Goal: Task Accomplishment & Management: Manage account settings

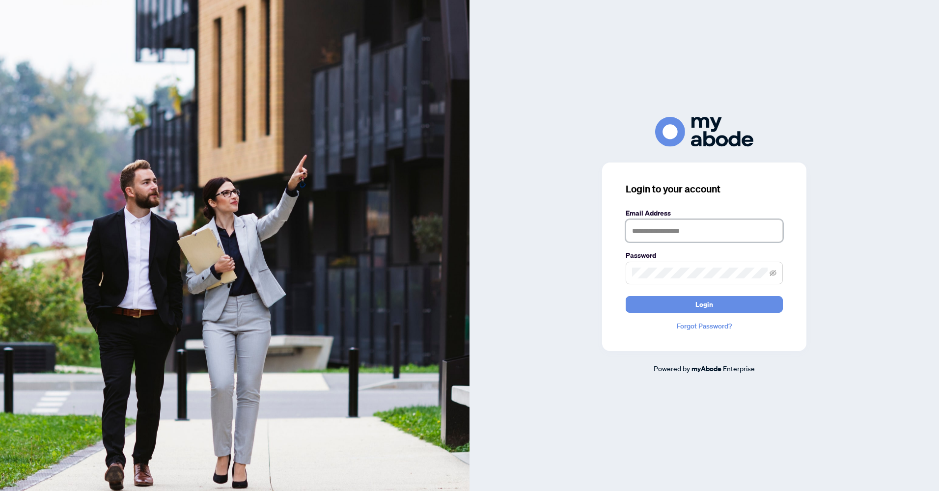
click at [675, 232] on input "text" at bounding box center [704, 231] width 157 height 23
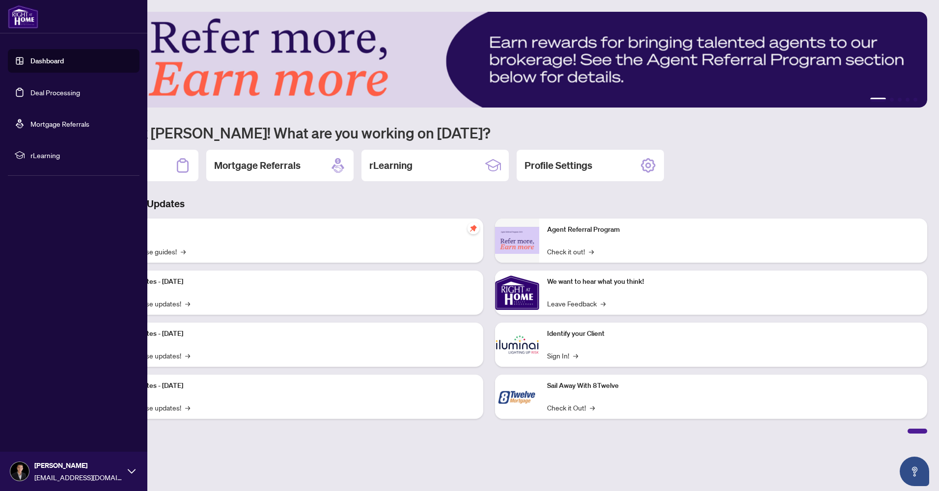
click at [56, 88] on link "Deal Processing" at bounding box center [55, 92] width 50 height 9
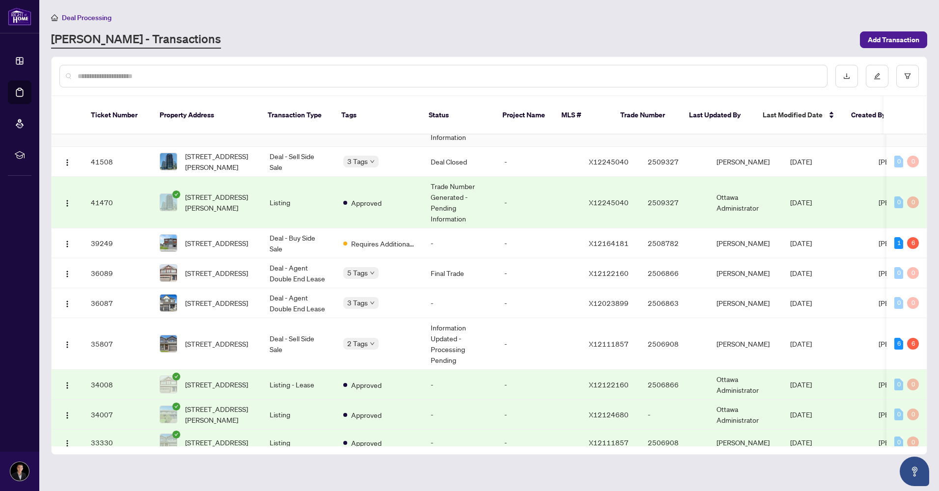
scroll to position [295, 0]
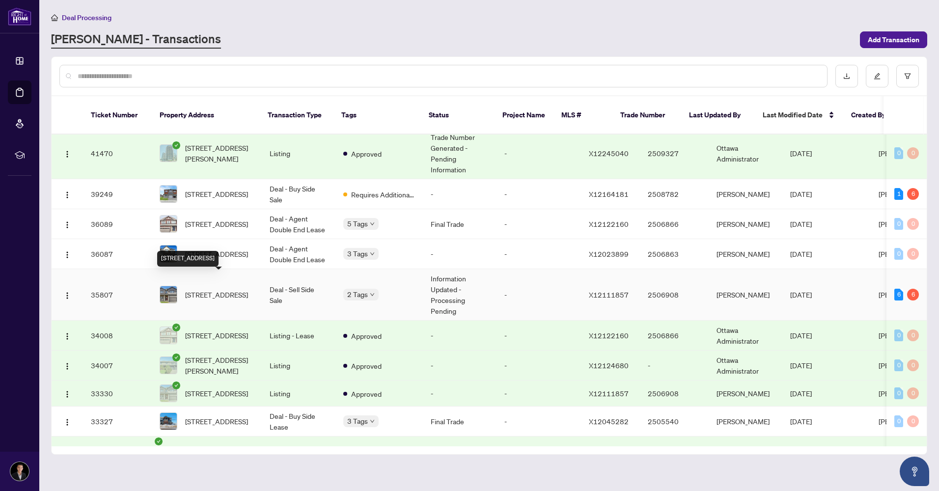
click at [231, 289] on span "916 Nokomis Pl, Ottawa, Ontario K2J 6T4, Canada" at bounding box center [216, 294] width 63 height 11
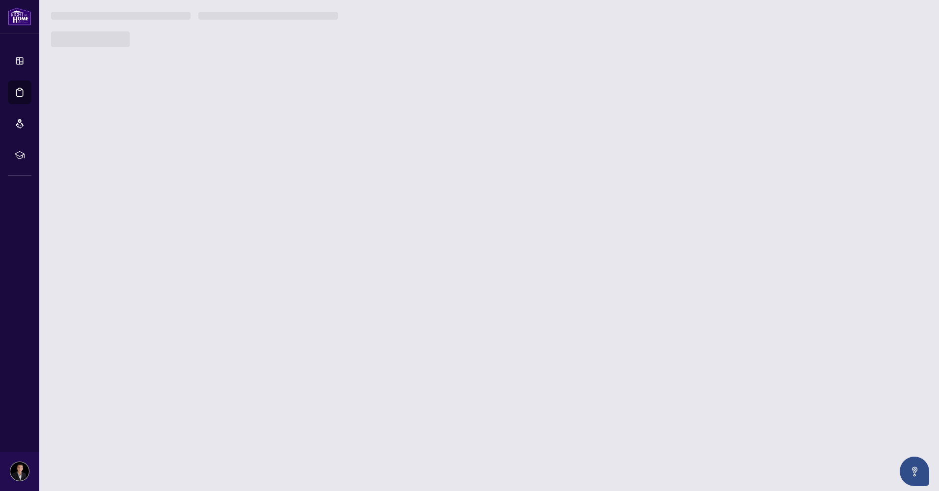
click at [231, 280] on main "Deal Processing RAHR - Transactions Add Transaction Ticket Number Property Addr…" at bounding box center [489, 245] width 900 height 491
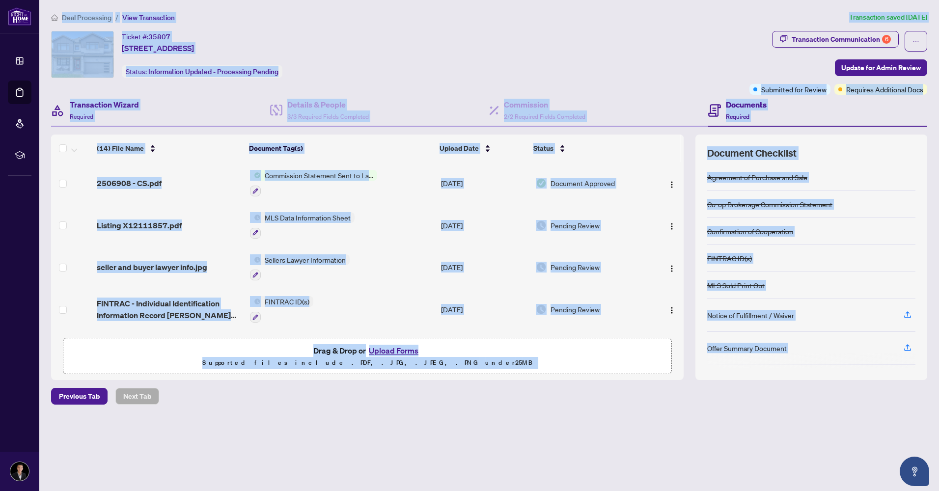
click at [195, 99] on div "Transaction Wizard Required" at bounding box center [160, 111] width 219 height 32
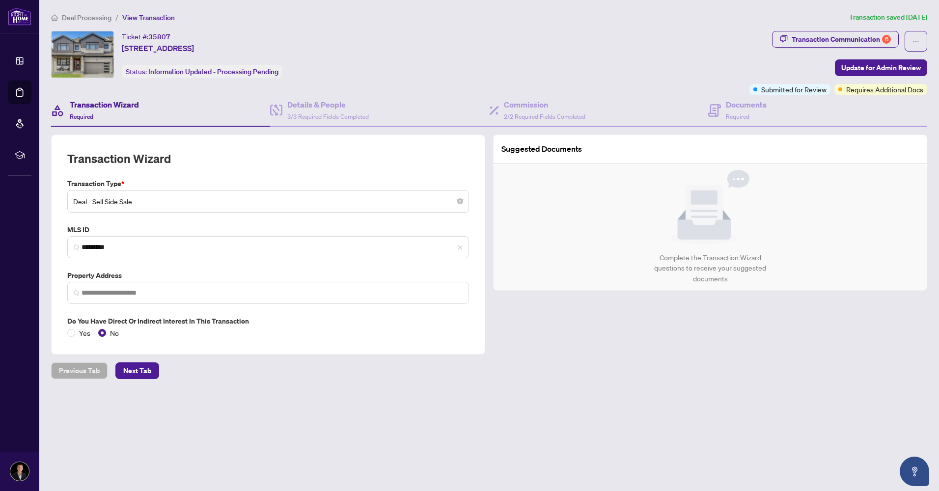
type input "**********"
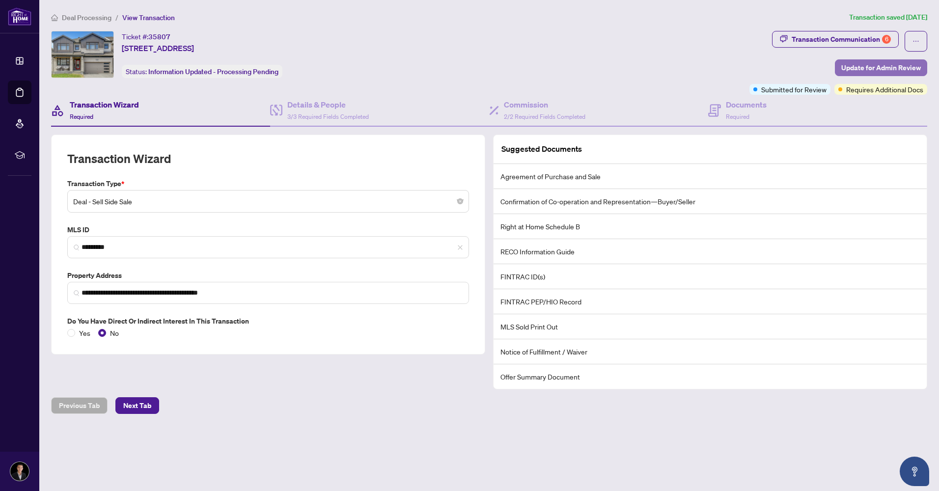
click at [866, 68] on span "Update for Admin Review" at bounding box center [882, 68] width 80 height 16
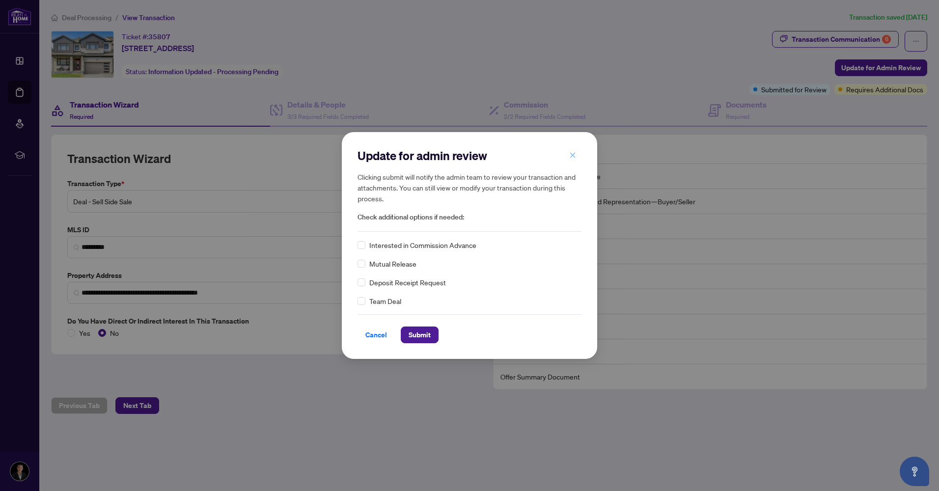
click at [571, 155] on icon "close" at bounding box center [572, 155] width 7 height 7
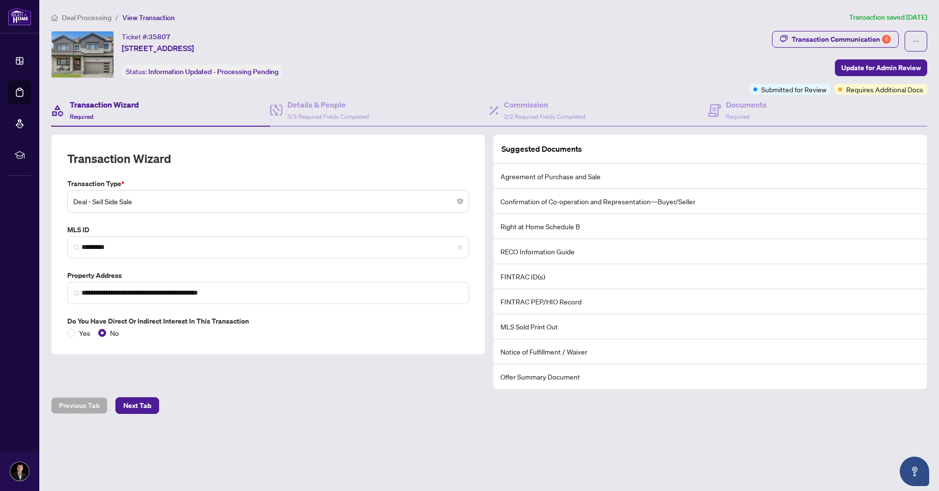
click at [870, 92] on span "Requires Additional Docs" at bounding box center [884, 89] width 77 height 11
click at [870, 91] on span "Requires Additional Docs" at bounding box center [884, 89] width 77 height 11
click at [833, 42] on div "Transaction Communication 6" at bounding box center [841, 39] width 99 height 16
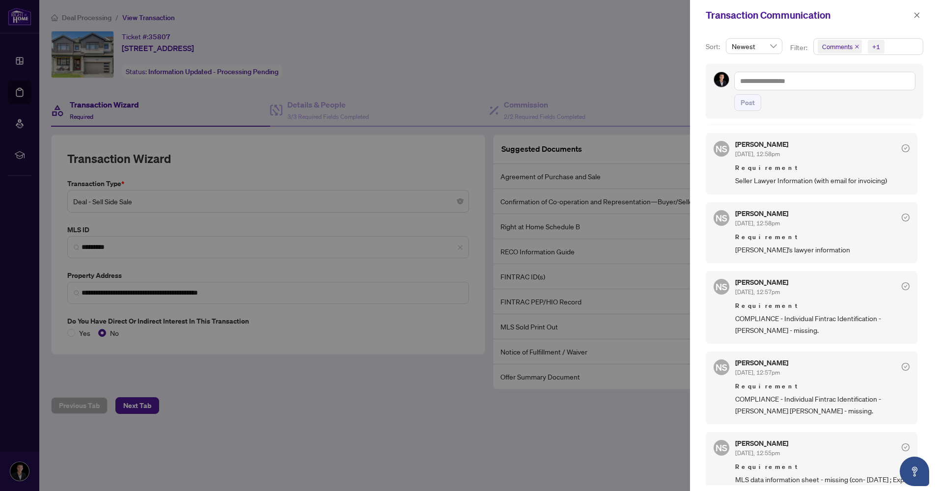
scroll to position [246, 0]
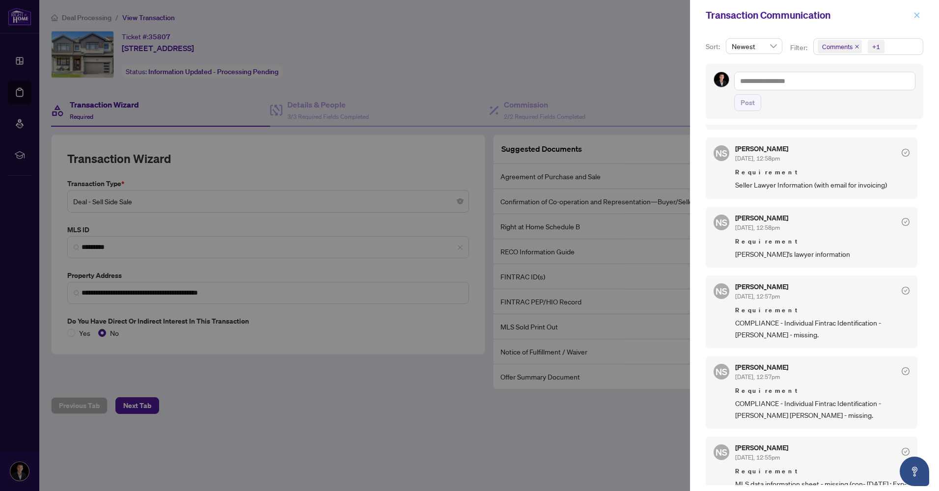
click at [918, 15] on icon "close" at bounding box center [917, 14] width 5 height 5
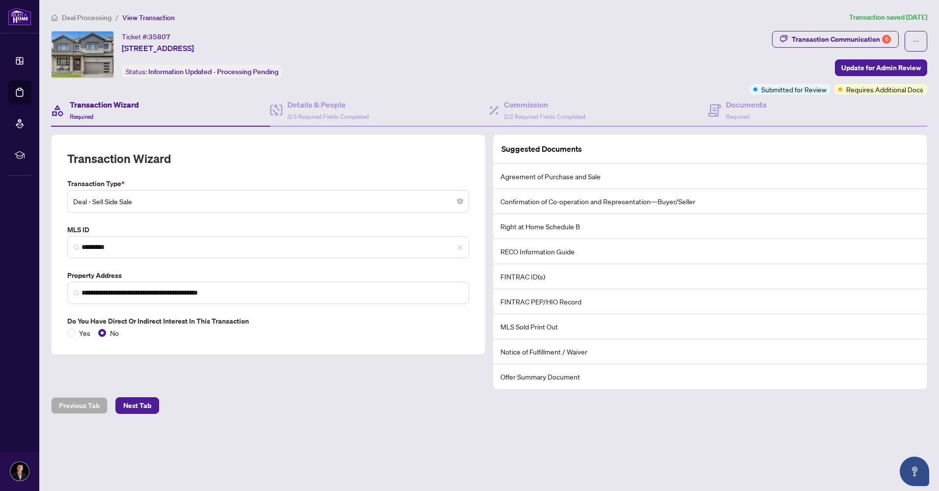
click at [519, 61] on div "Ticket #: 35807 916 Nokomis Pl, Ottawa, Ontario K2J 6T4, Canada Status: Informa…" at bounding box center [398, 54] width 695 height 47
click at [831, 40] on div "Transaction Communication 6" at bounding box center [841, 39] width 99 height 16
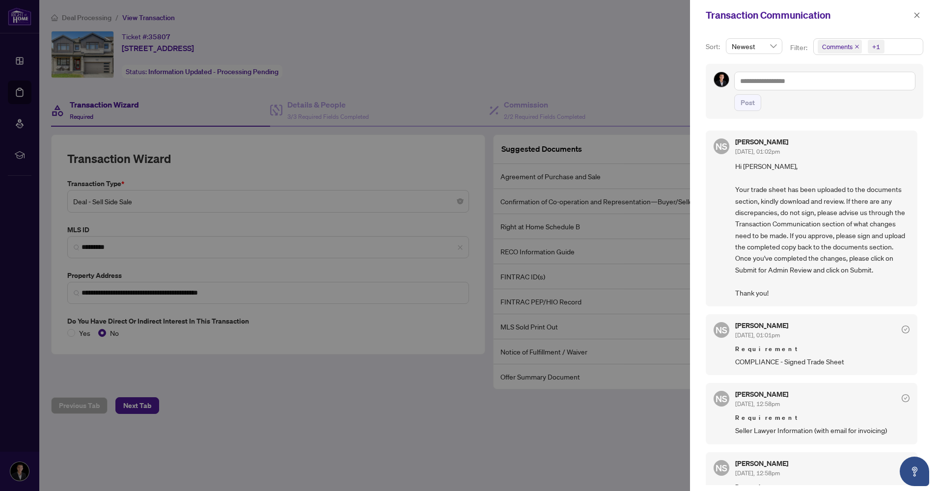
click at [686, 40] on div at bounding box center [469, 245] width 939 height 491
click at [918, 15] on icon "close" at bounding box center [917, 14] width 5 height 5
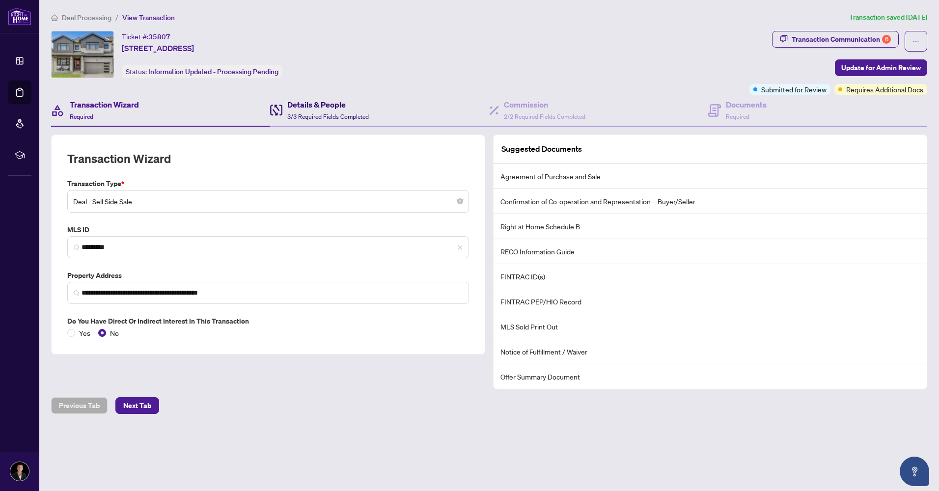
click at [298, 102] on h4 "Details & People" at bounding box center [328, 105] width 82 height 12
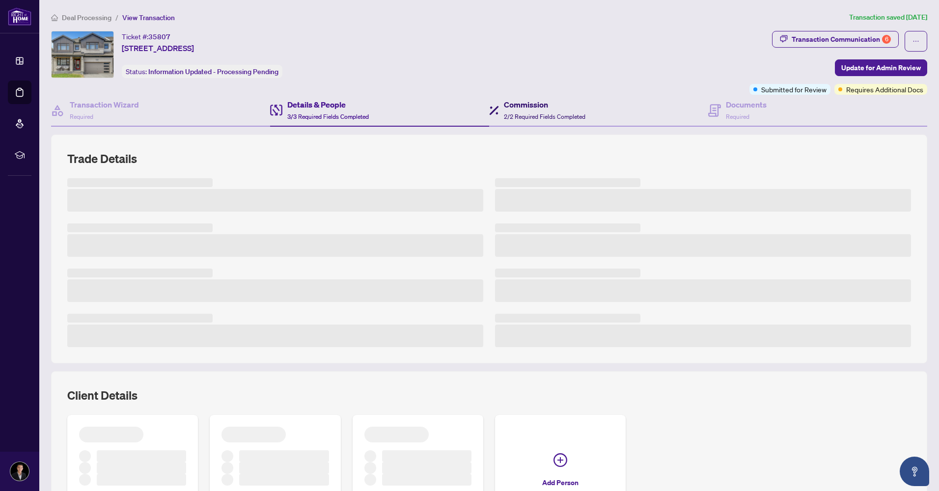
click at [514, 102] on h4 "Commission" at bounding box center [545, 105] width 82 height 12
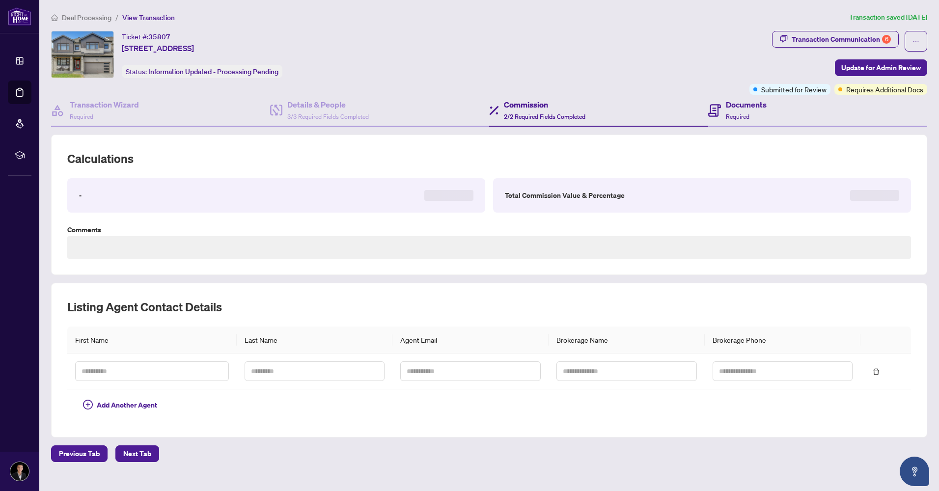
type textarea "**********"
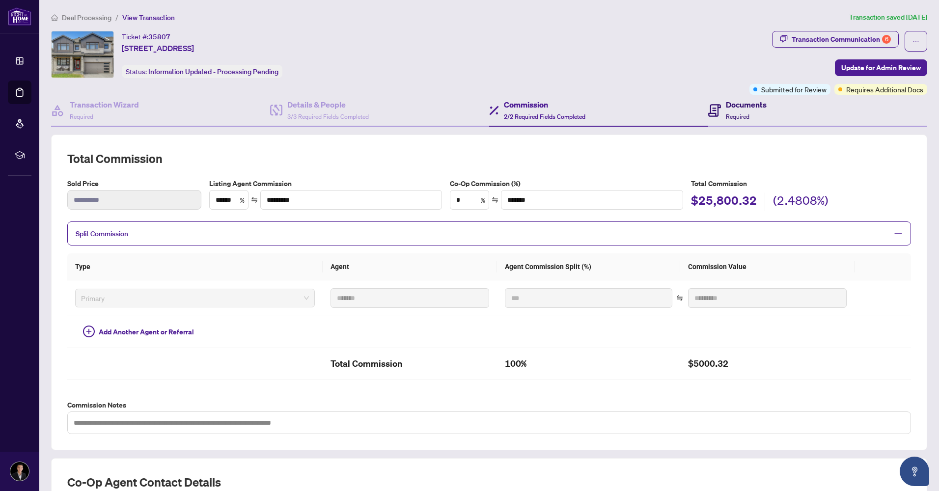
click at [749, 109] on h4 "Documents" at bounding box center [746, 105] width 41 height 12
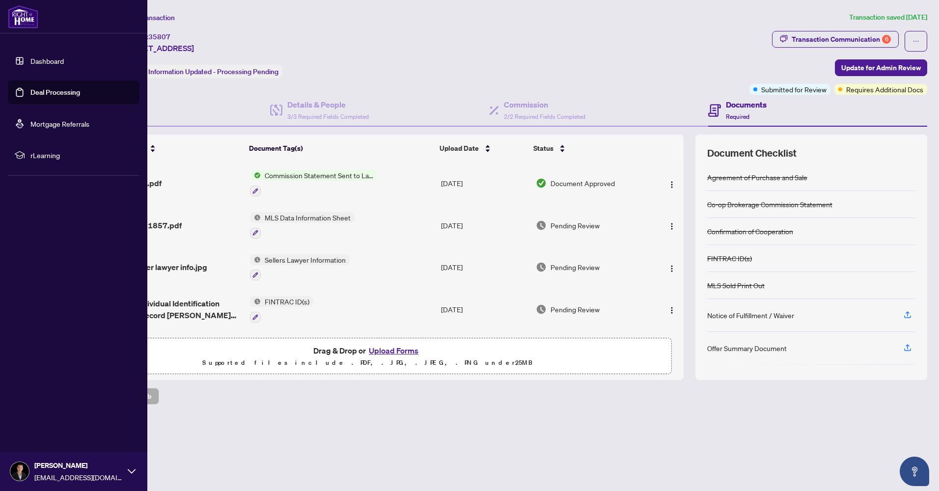
click at [46, 89] on link "Deal Processing" at bounding box center [55, 92] width 50 height 9
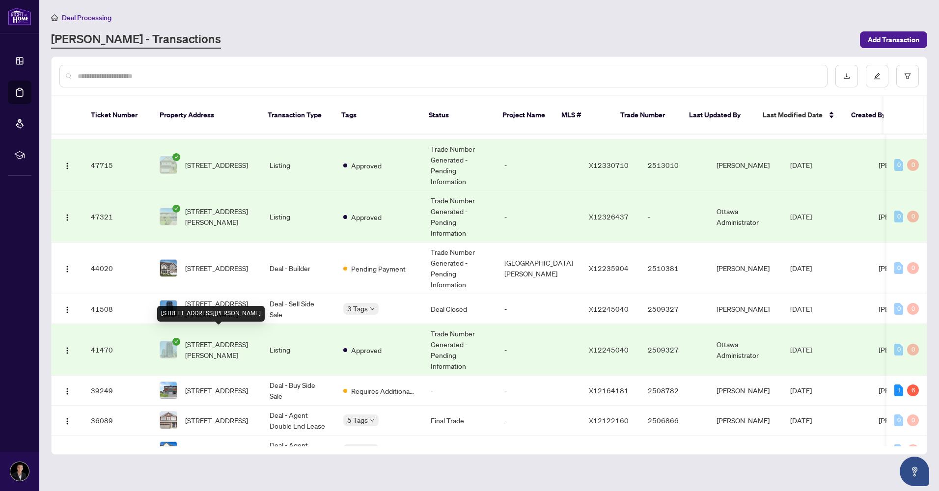
scroll to position [197, 0]
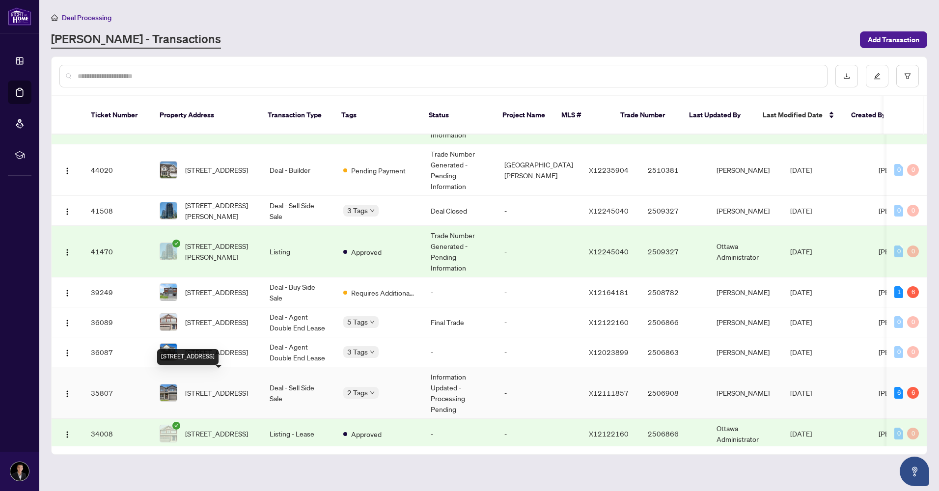
click at [228, 388] on span "916 Nokomis Pl, Ottawa, Ontario K2J 6T4, Canada" at bounding box center [216, 393] width 63 height 11
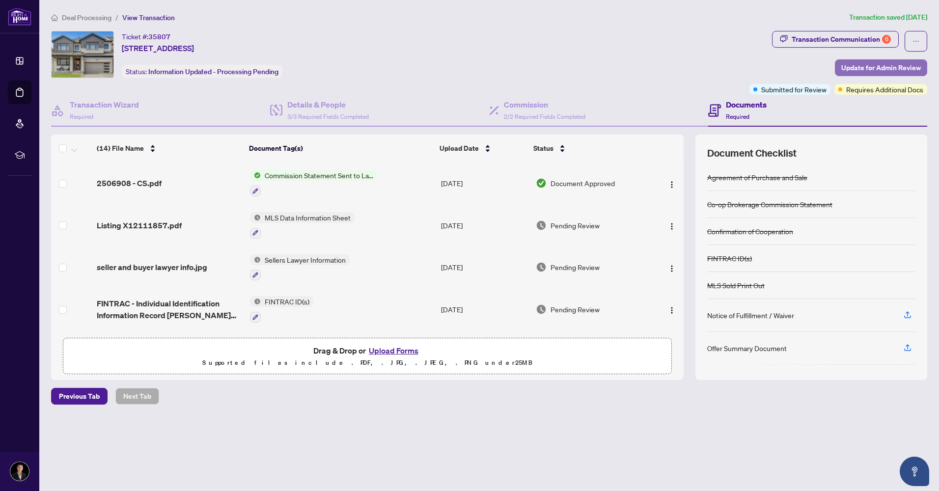
click at [885, 69] on span "Update for Admin Review" at bounding box center [882, 68] width 80 height 16
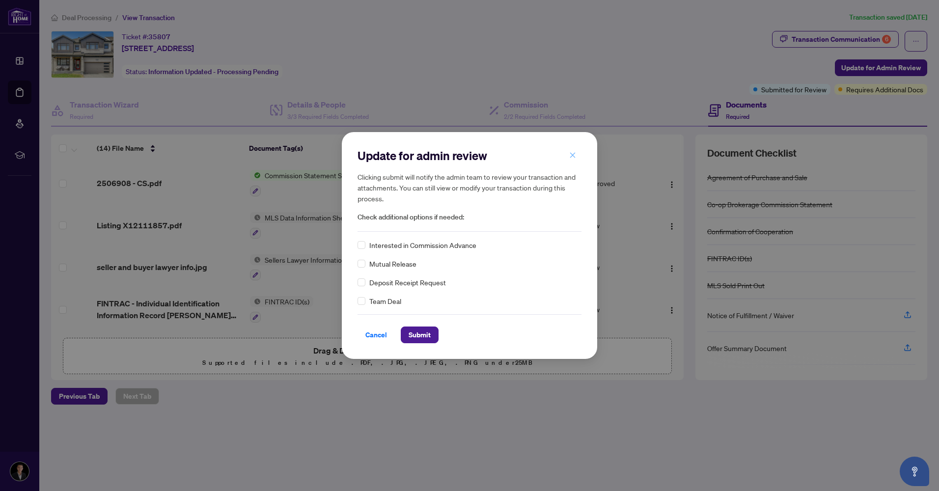
click at [573, 162] on span "button" at bounding box center [572, 155] width 7 height 16
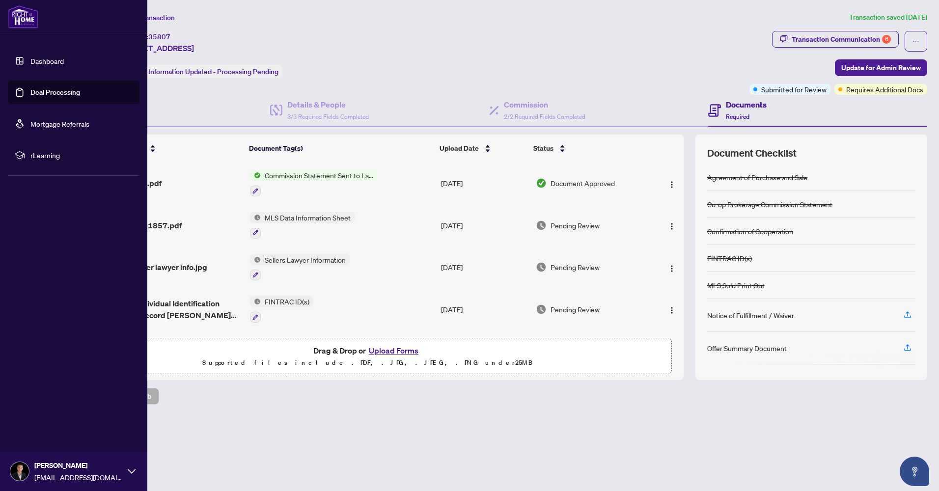
click at [50, 89] on link "Deal Processing" at bounding box center [55, 92] width 50 height 9
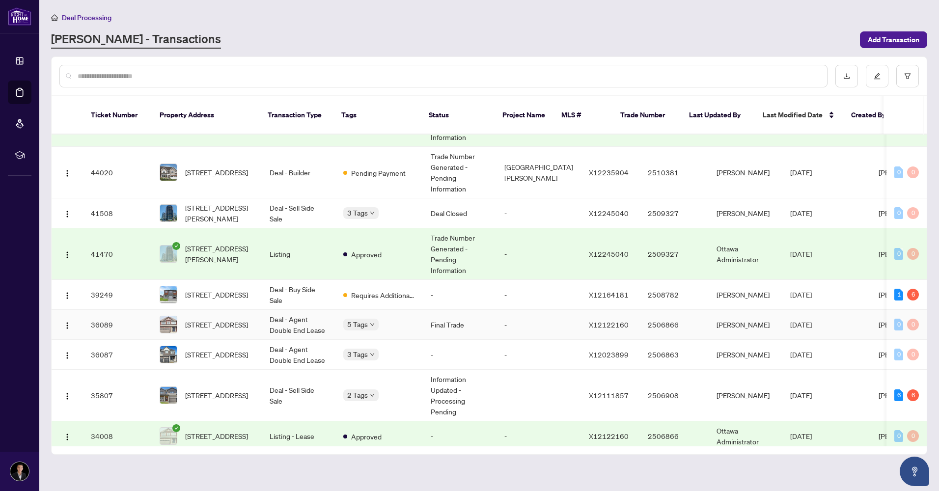
scroll to position [197, 0]
